Goal: Information Seeking & Learning: Learn about a topic

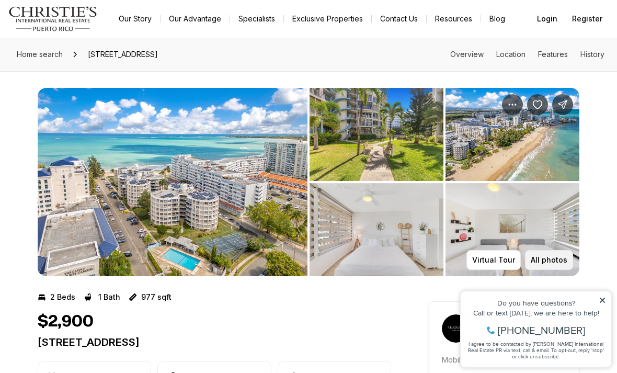
click at [555, 260] on p "All photos" at bounding box center [549, 260] width 37 height 8
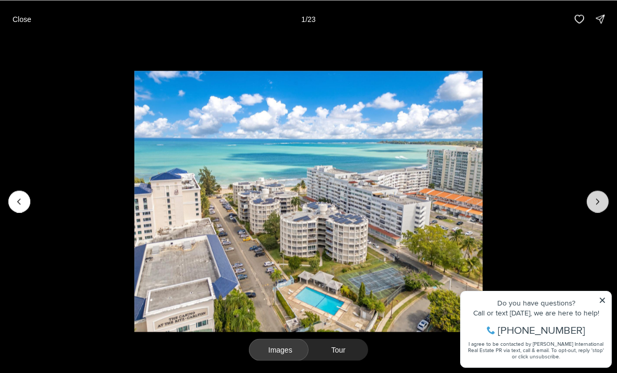
click at [597, 202] on icon "Next slide" at bounding box center [597, 201] width 10 height 10
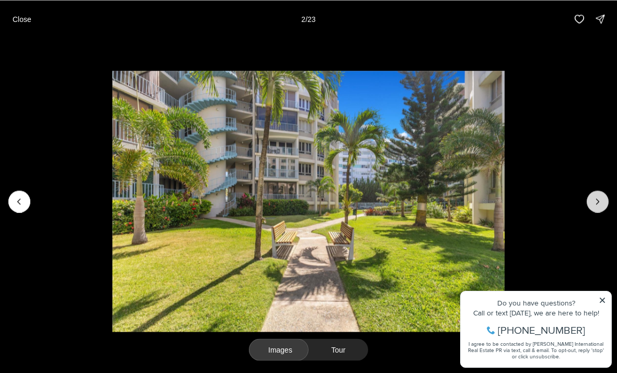
click at [600, 199] on icon "Next slide" at bounding box center [597, 201] width 10 height 10
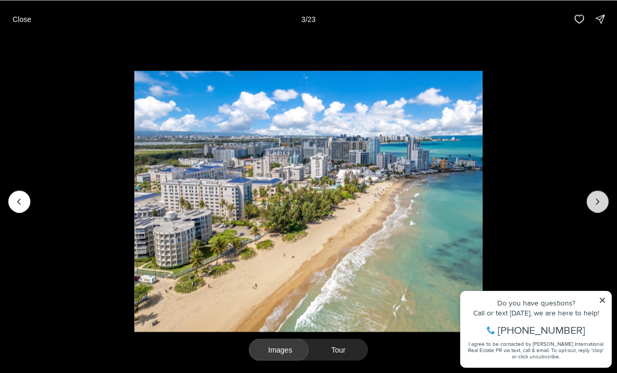
click at [599, 200] on icon "Next slide" at bounding box center [597, 201] width 10 height 10
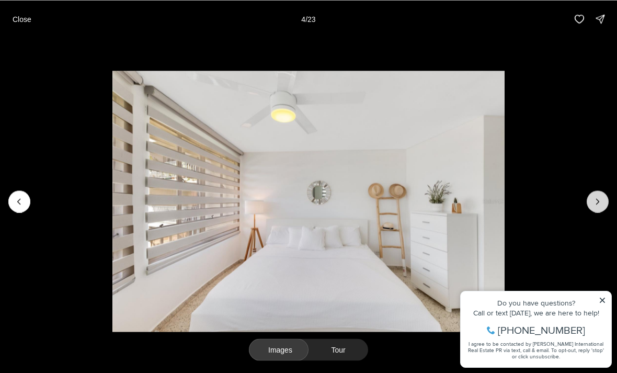
click at [599, 197] on icon "Next slide" at bounding box center [597, 201] width 10 height 10
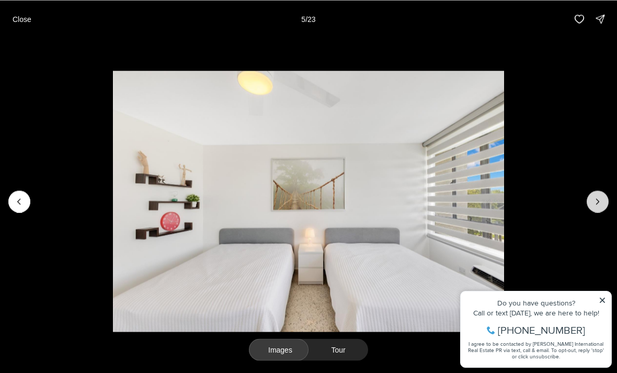
click at [600, 196] on icon "Next slide" at bounding box center [597, 201] width 10 height 10
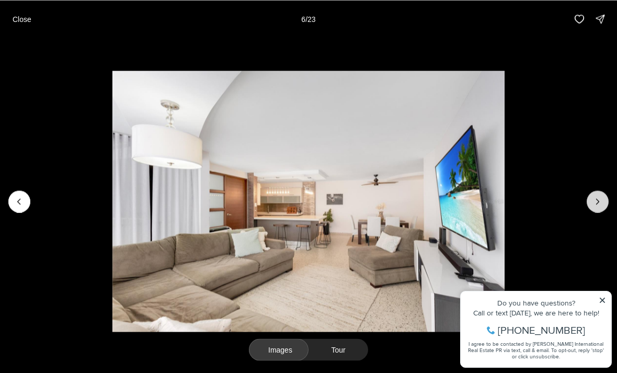
click at [595, 199] on icon "Next slide" at bounding box center [597, 201] width 10 height 10
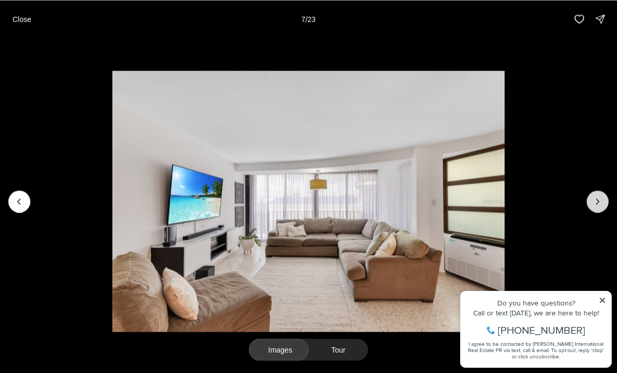
click at [597, 199] on icon "Next slide" at bounding box center [598, 201] width 3 height 5
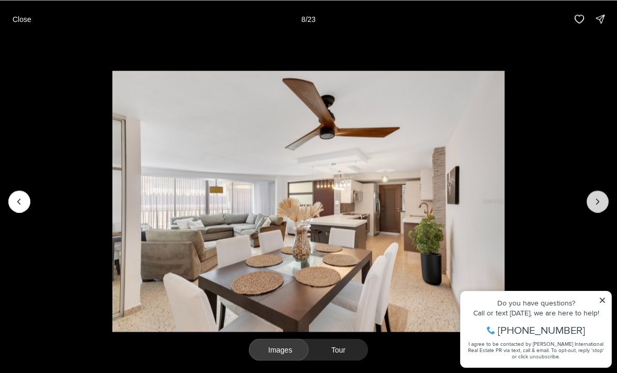
click at [597, 200] on icon "Next slide" at bounding box center [597, 201] width 10 height 10
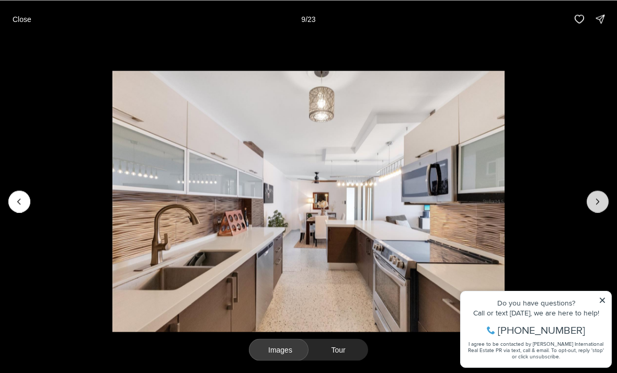
click at [600, 199] on icon "Next slide" at bounding box center [597, 201] width 10 height 10
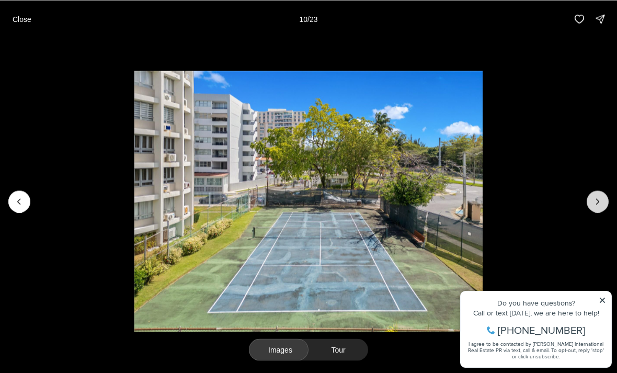
click at [597, 199] on icon "Next slide" at bounding box center [597, 201] width 10 height 10
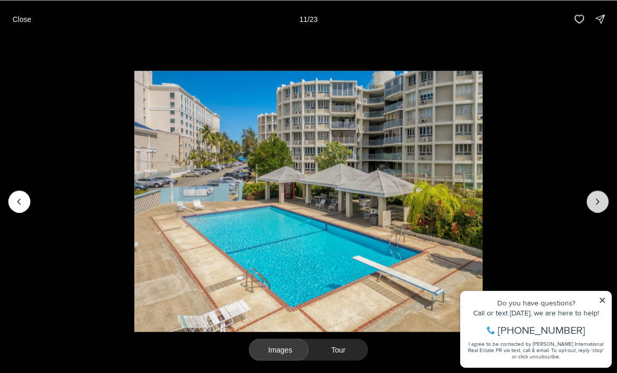
click at [593, 203] on icon "Next slide" at bounding box center [597, 201] width 10 height 10
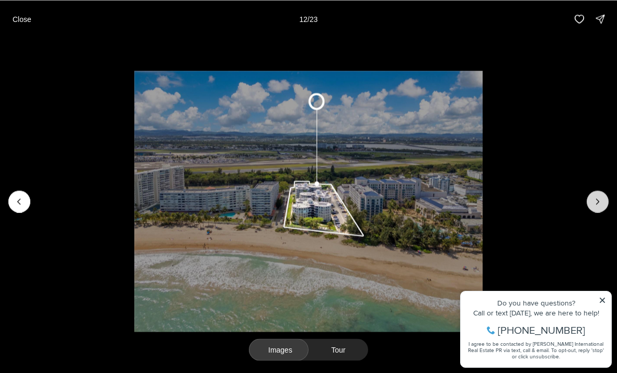
click at [602, 202] on icon "Next slide" at bounding box center [597, 201] width 10 height 10
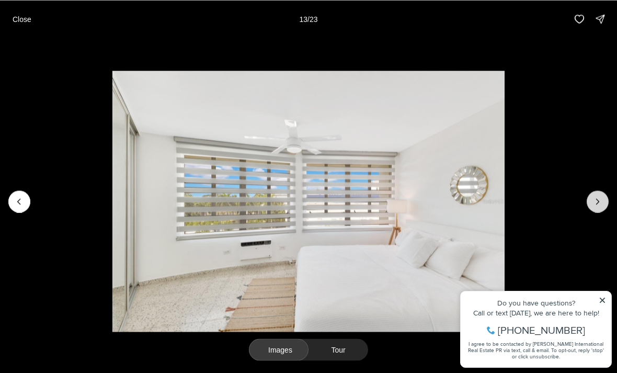
click at [596, 198] on icon "Next slide" at bounding box center [597, 201] width 10 height 10
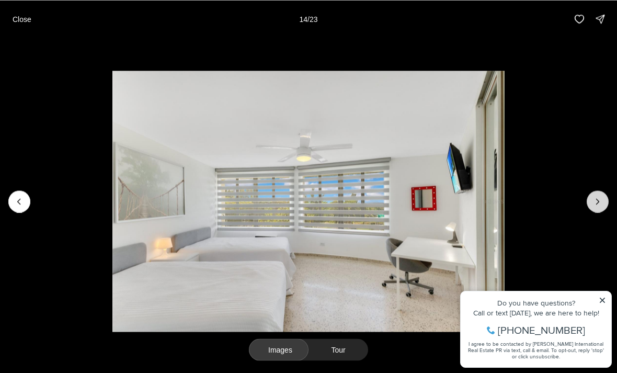
click at [599, 197] on icon "Next slide" at bounding box center [597, 201] width 10 height 10
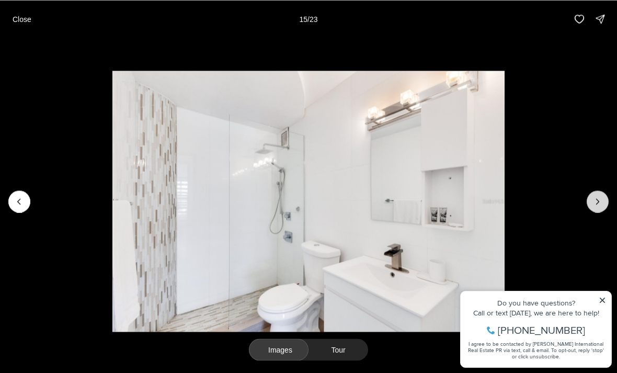
click at [597, 202] on icon "Next slide" at bounding box center [597, 201] width 10 height 10
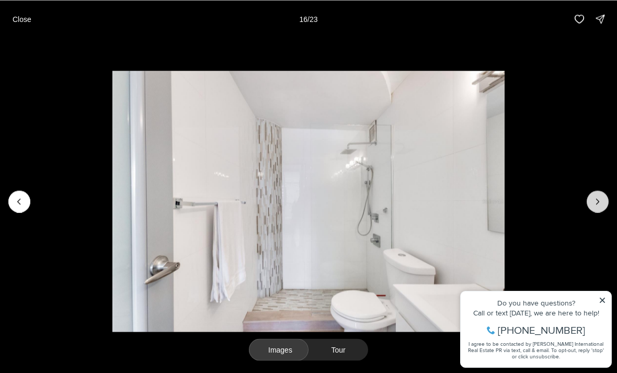
click at [596, 199] on icon "Next slide" at bounding box center [597, 201] width 10 height 10
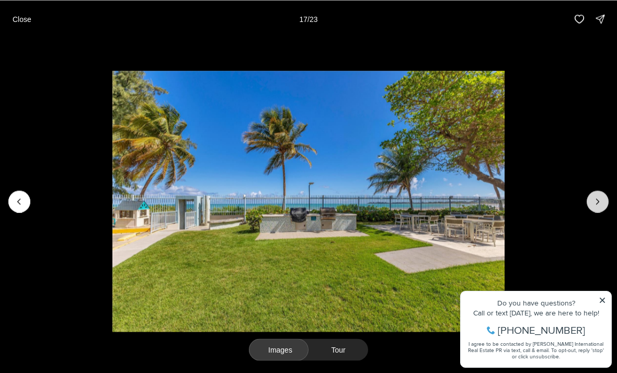
click at [598, 200] on icon "Next slide" at bounding box center [598, 201] width 3 height 5
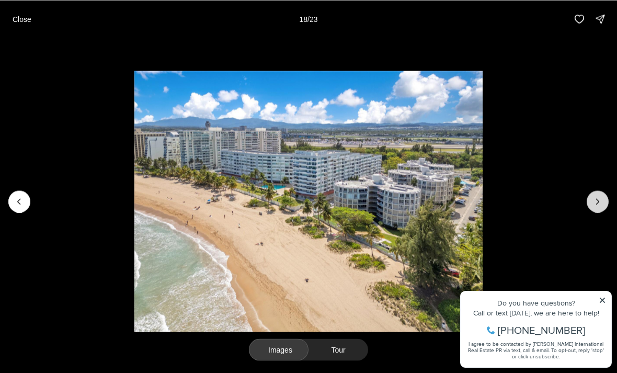
click at [600, 203] on icon "Next slide" at bounding box center [597, 201] width 10 height 10
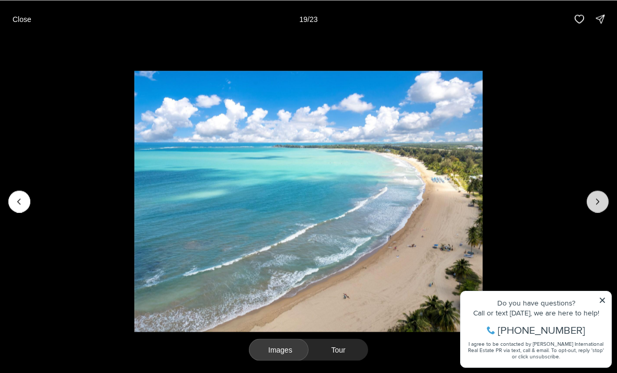
click at [596, 198] on icon "Next slide" at bounding box center [597, 201] width 10 height 10
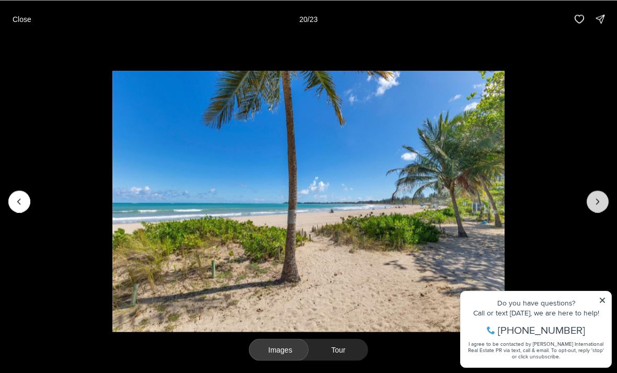
click at [598, 201] on icon "Next slide" at bounding box center [597, 201] width 10 height 10
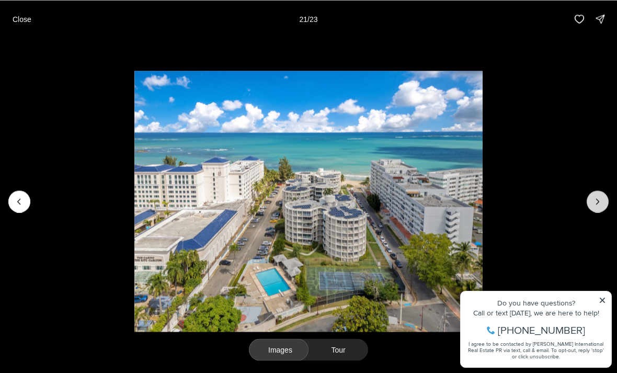
click at [593, 201] on icon "Next slide" at bounding box center [597, 201] width 10 height 10
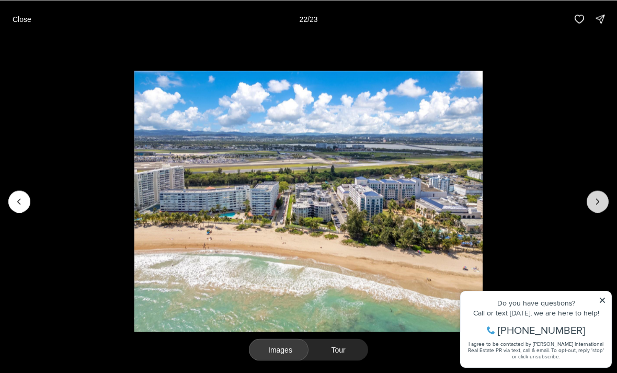
click at [594, 197] on icon "Next slide" at bounding box center [597, 201] width 10 height 10
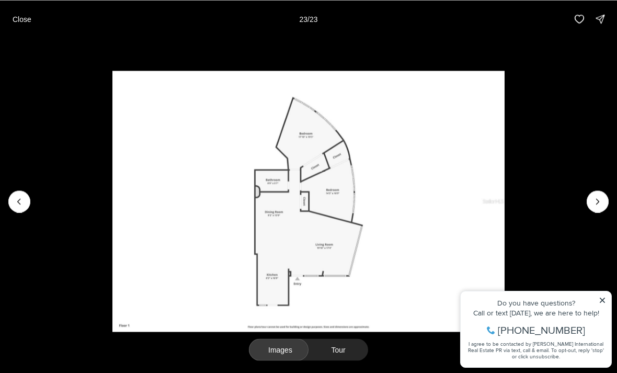
click at [599, 198] on div at bounding box center [598, 201] width 22 height 22
click at [599, 200] on div at bounding box center [598, 201] width 22 height 22
click at [597, 200] on div at bounding box center [598, 201] width 22 height 22
